Goal: Information Seeking & Learning: Find specific fact

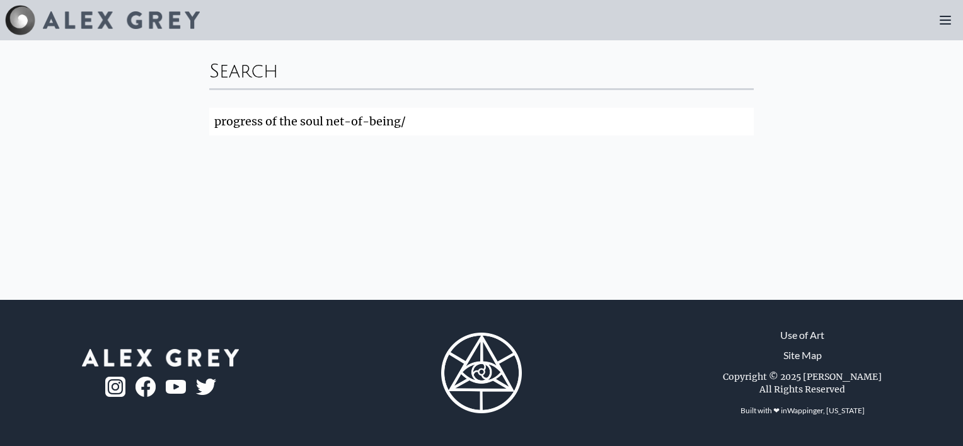
click button "Search" at bounding box center [0, 0] width 0 height 0
click at [435, 139] on div "Search progress of the soul net-of-being/ Search" at bounding box center [481, 97] width 565 height 115
click at [459, 123] on input "progress of the soul net-of-being/" at bounding box center [481, 122] width 544 height 28
click button "Search" at bounding box center [0, 0] width 0 height 0
click at [409, 131] on input "progress of the soul net-of-being" at bounding box center [481, 122] width 544 height 28
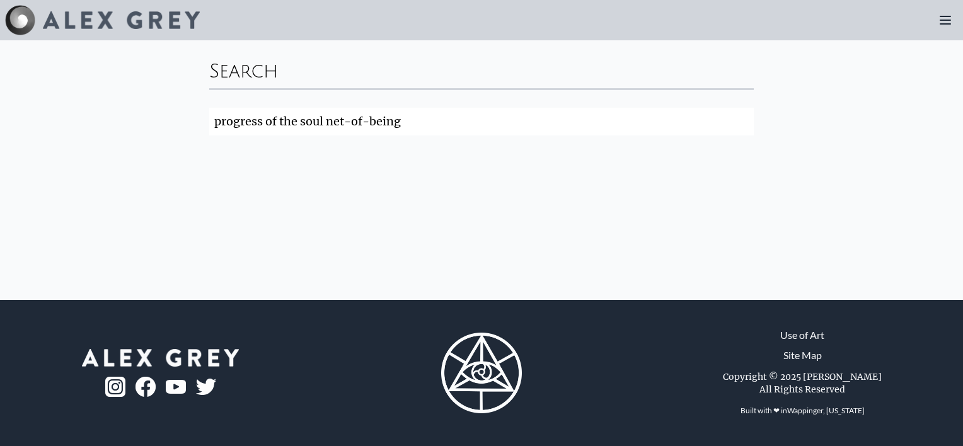
drag, startPoint x: 370, startPoint y: 116, endPoint x: 383, endPoint y: 123, distance: 14.7
click at [370, 116] on input "progress of the soul net-of-being" at bounding box center [481, 122] width 544 height 28
click at [355, 121] on input "progress of the soul net-ofbeing" at bounding box center [481, 122] width 544 height 28
click at [355, 122] on input "progress of the soul net ofbeing" at bounding box center [481, 122] width 544 height 28
click at [360, 123] on input "progress of the soul net ofbeing" at bounding box center [481, 122] width 544 height 28
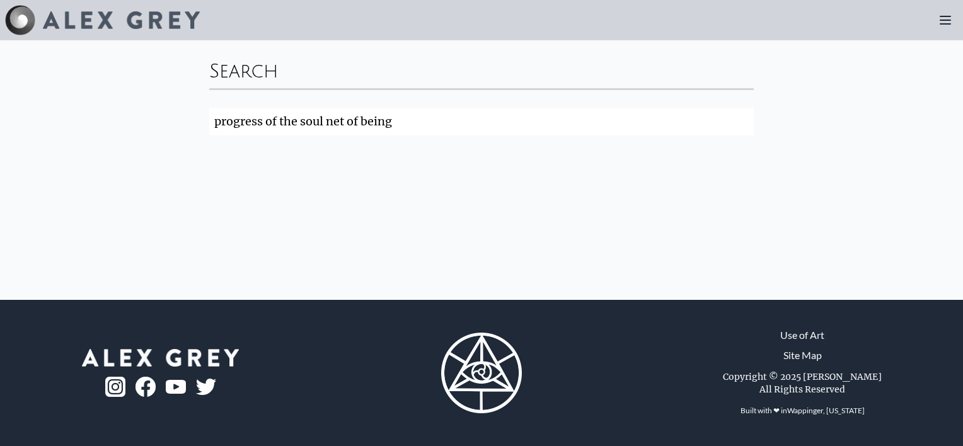
click at [354, 126] on input "progress of the soul net of being" at bounding box center [481, 122] width 544 height 28
type input "progress of the soul net of being"
click button "Search" at bounding box center [0, 0] width 0 height 0
click at [86, 26] on img at bounding box center [121, 20] width 157 height 18
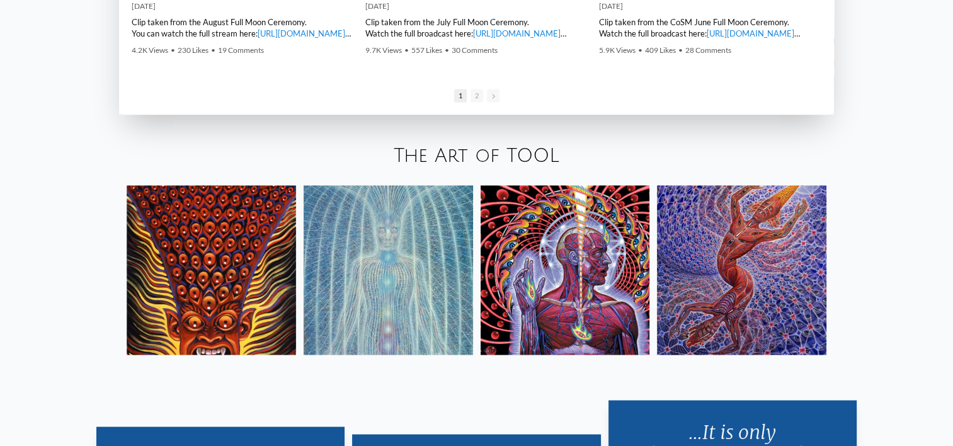
scroll to position [2142, 0]
